Goal: Task Accomplishment & Management: Manage account settings

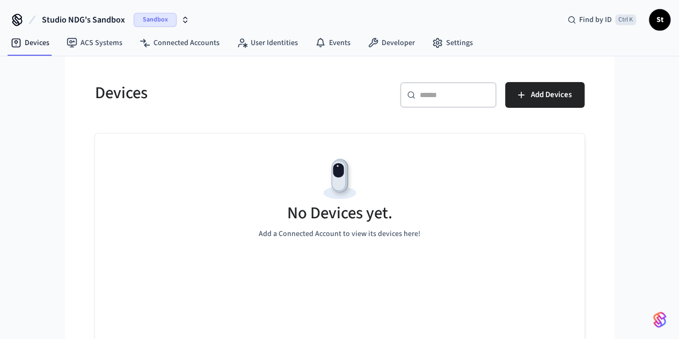
click at [153, 12] on button "Studio NDG's Sandbox Sandbox" at bounding box center [116, 20] width 154 height 23
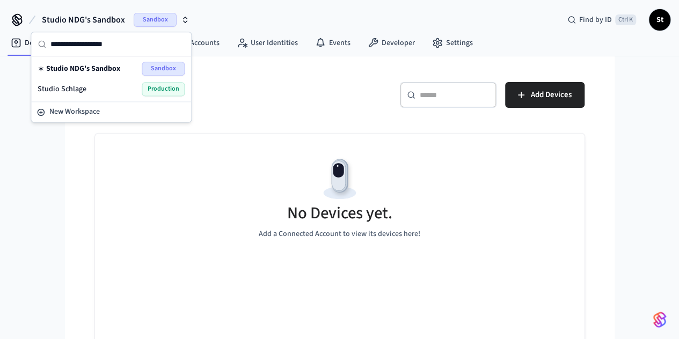
click at [105, 89] on div "Studio Schlage Production" at bounding box center [111, 89] width 147 height 14
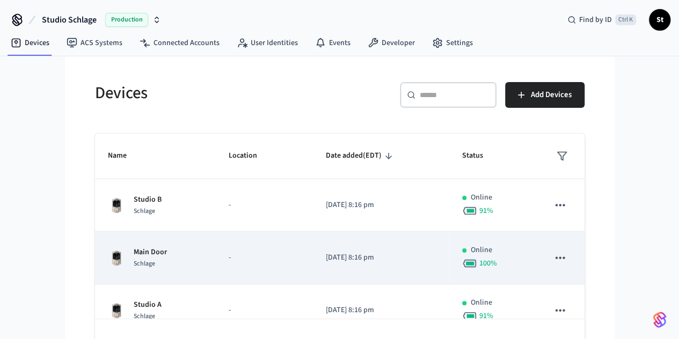
click at [216, 249] on td "-" at bounding box center [264, 258] width 97 height 53
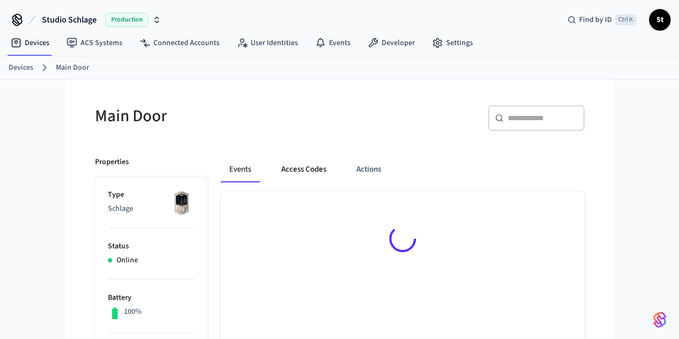
click at [273, 170] on button "Access Codes" at bounding box center [304, 170] width 62 height 26
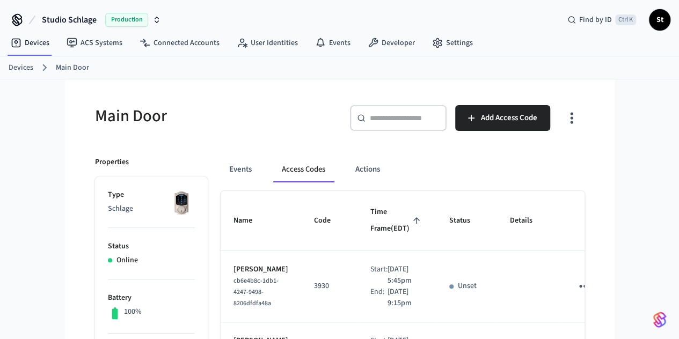
click at [18, 65] on link "Devices" at bounding box center [21, 67] width 25 height 11
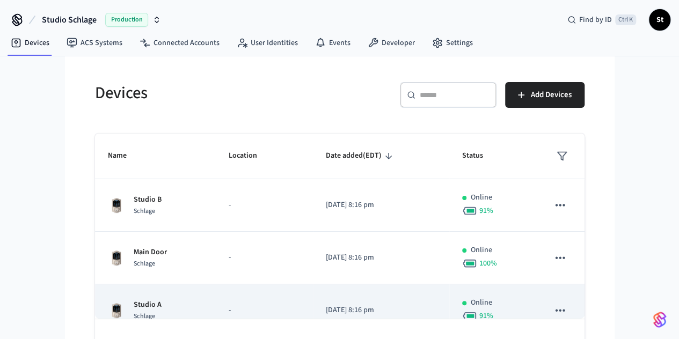
click at [118, 296] on td "Studio A Schlage" at bounding box center [155, 310] width 121 height 53
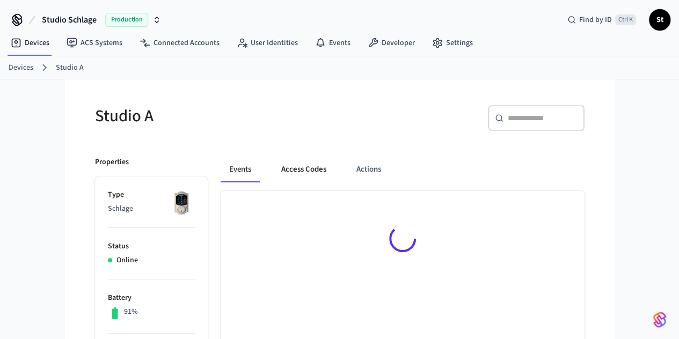
click at [279, 166] on button "Access Codes" at bounding box center [304, 170] width 62 height 26
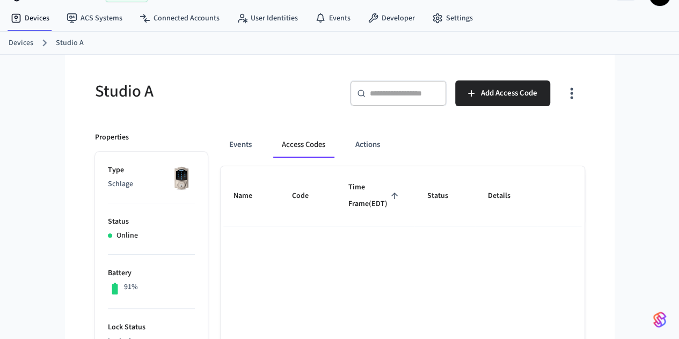
scroll to position [24, 0]
